Goal: Entertainment & Leisure: Consume media (video, audio)

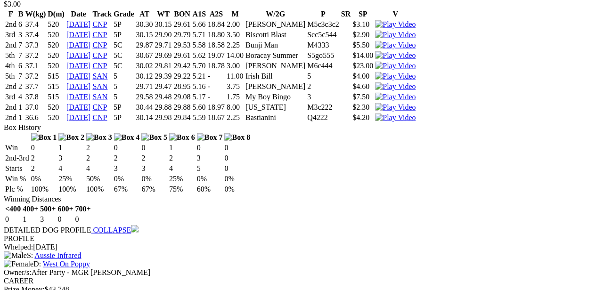
scroll to position [1036, 0]
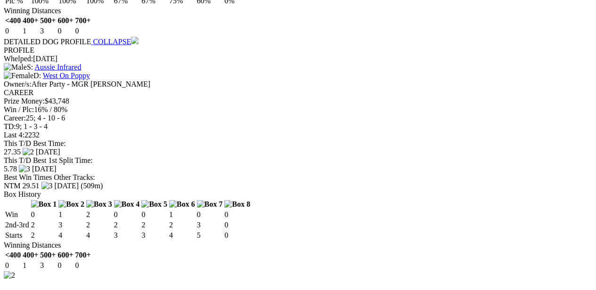
scroll to position [1272, 0]
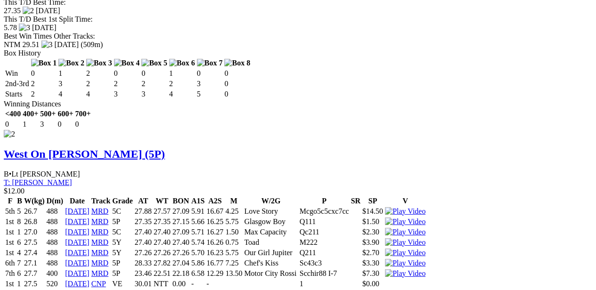
scroll to position [1507, 0]
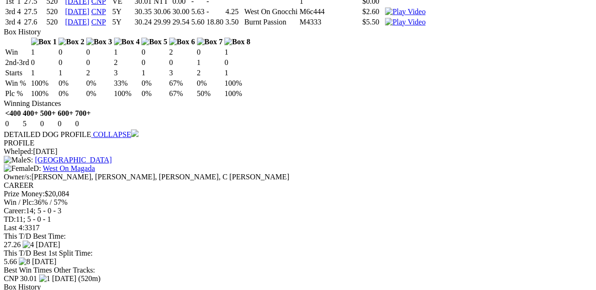
scroll to position [1696, 0]
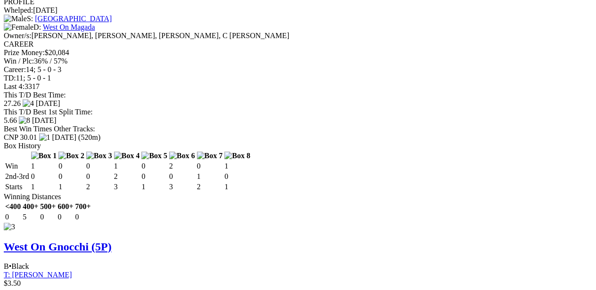
scroll to position [1884, 0]
